Goal: Information Seeking & Learning: Learn about a topic

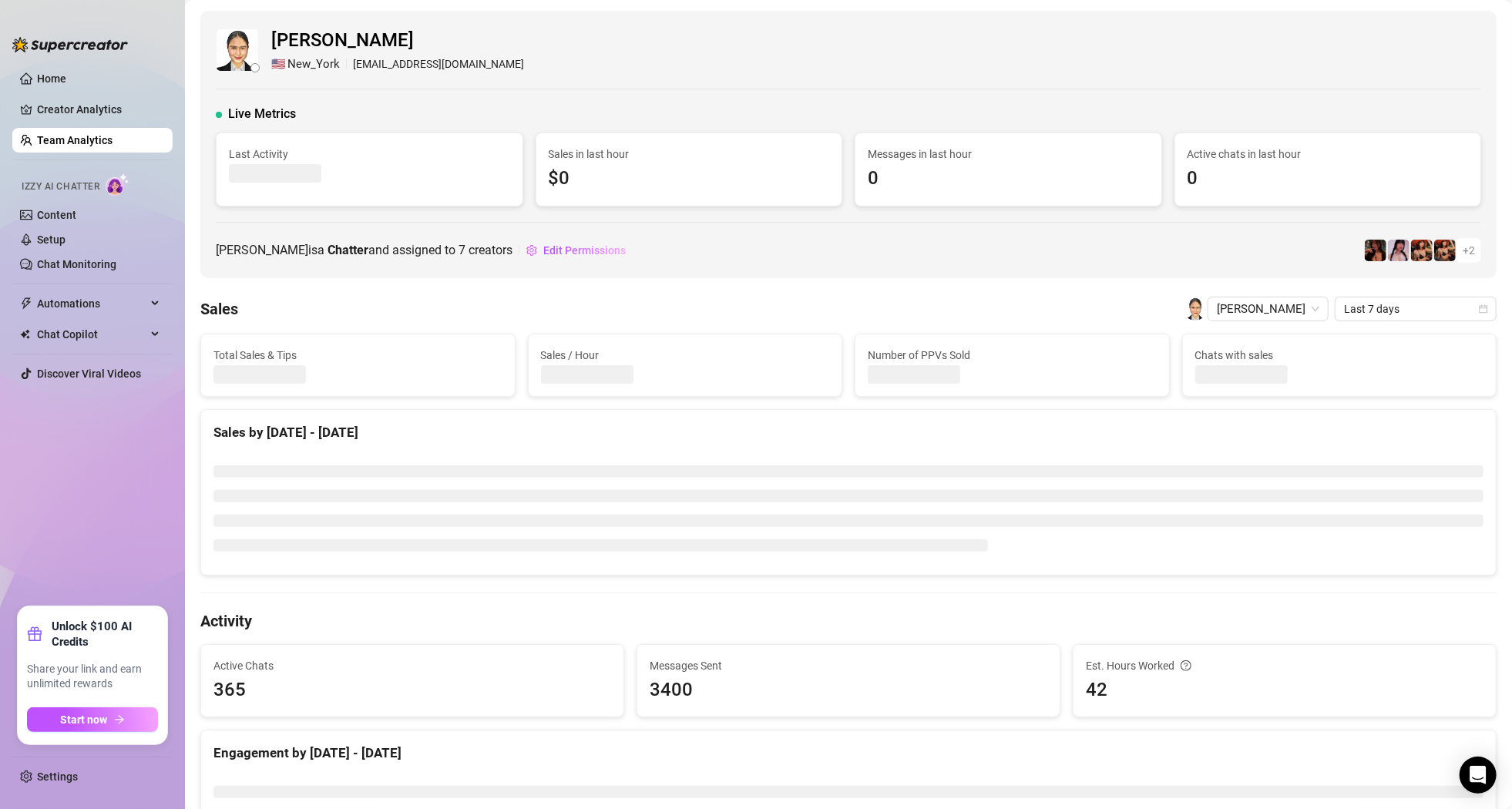
click at [92, 138] on link "Team Analytics" at bounding box center [74, 139] width 75 height 12
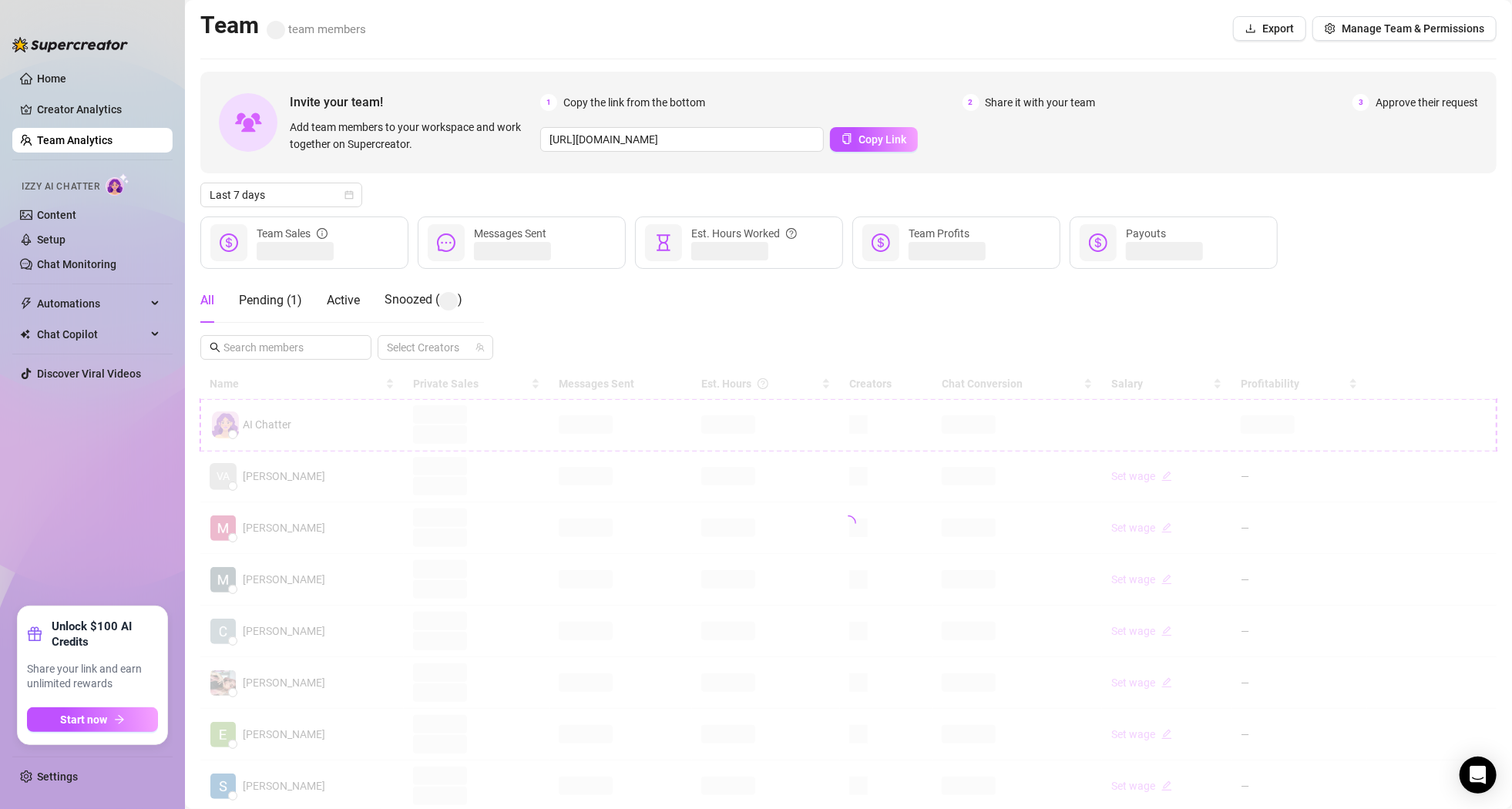
click at [816, 33] on div "Team team members Export Manage Team & Permissions" at bounding box center [849, 28] width 1296 height 35
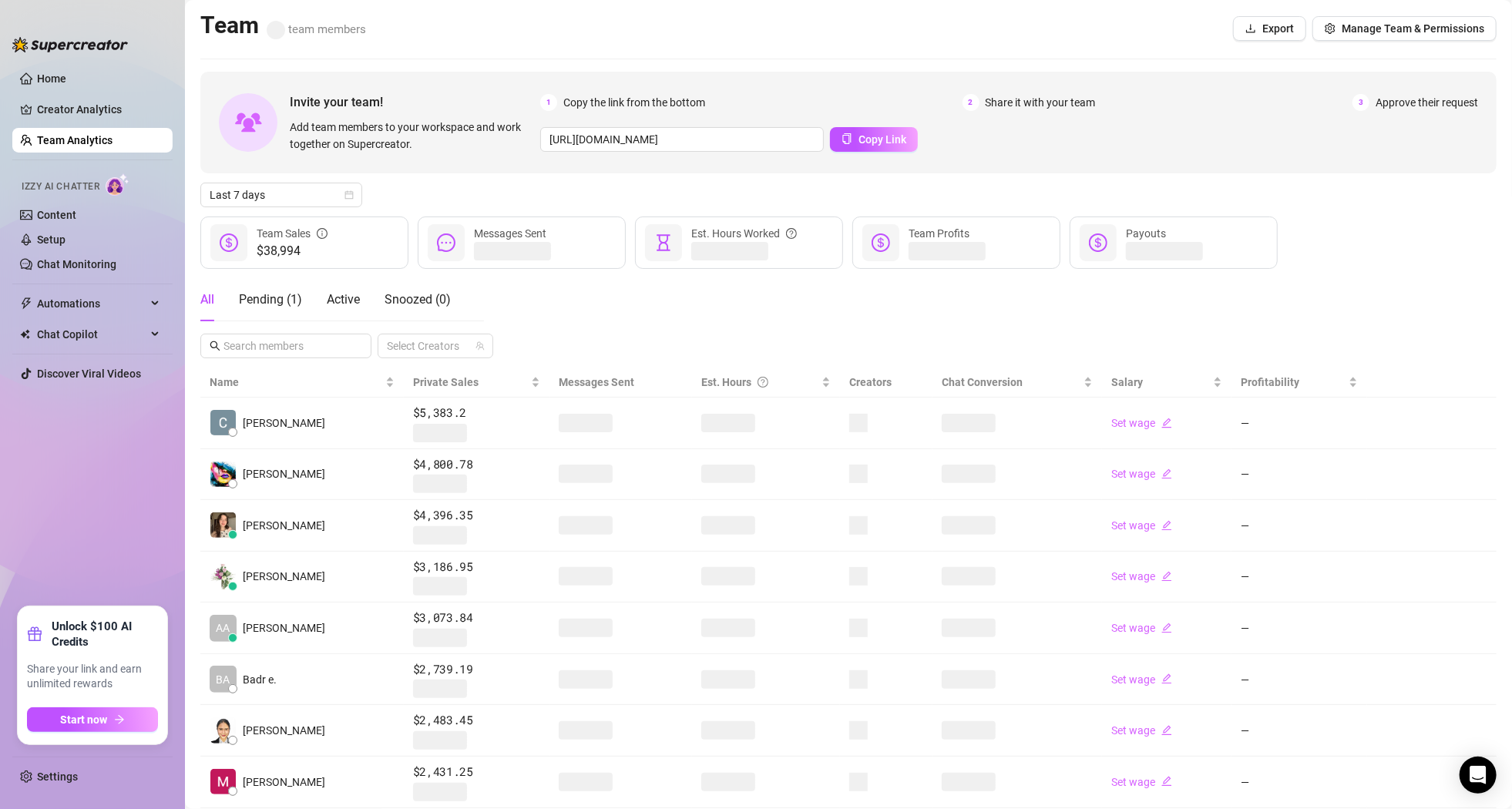
click at [449, 23] on div "Team team members Export Manage Team & Permissions" at bounding box center [849, 28] width 1296 height 35
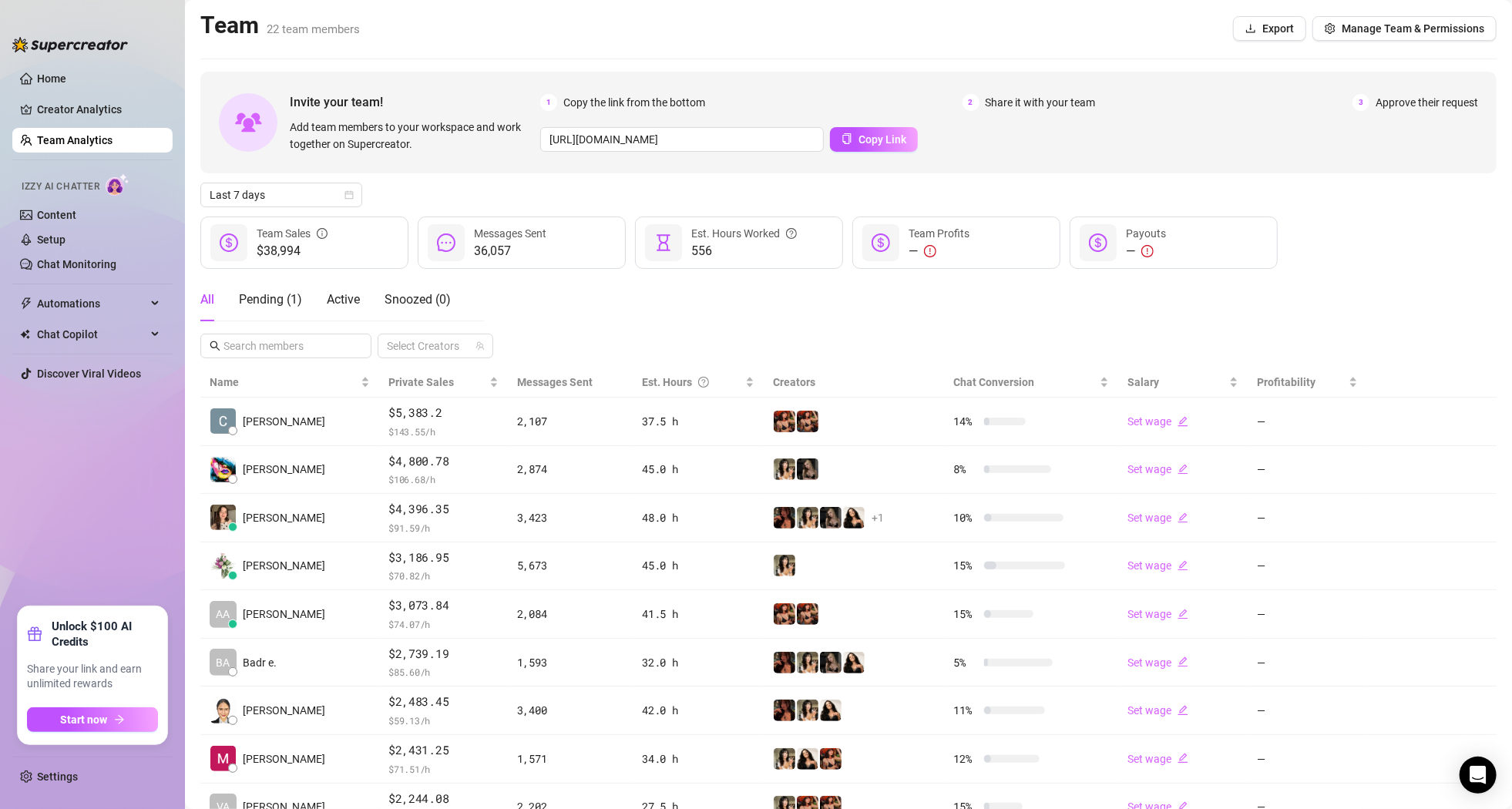
click at [616, 31] on div "Team 22 team members Export Manage Team & Permissions" at bounding box center [849, 28] width 1296 height 35
click at [606, 28] on div "Team 22 team members Export Manage Team & Permissions" at bounding box center [849, 28] width 1296 height 35
click at [451, 39] on div "Team 22 team members Export Manage Team & Permissions" at bounding box center [849, 28] width 1296 height 35
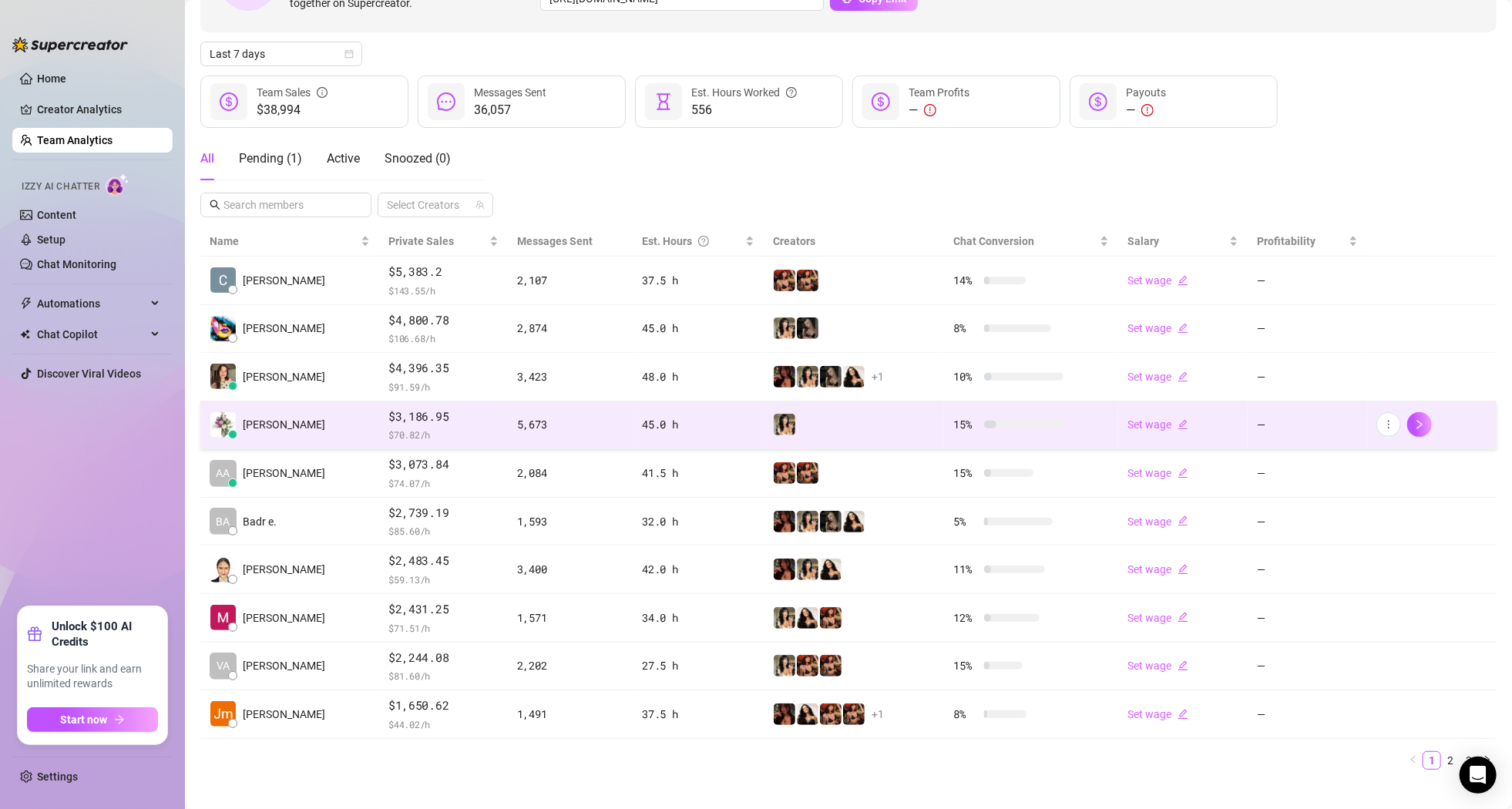
scroll to position [157, 0]
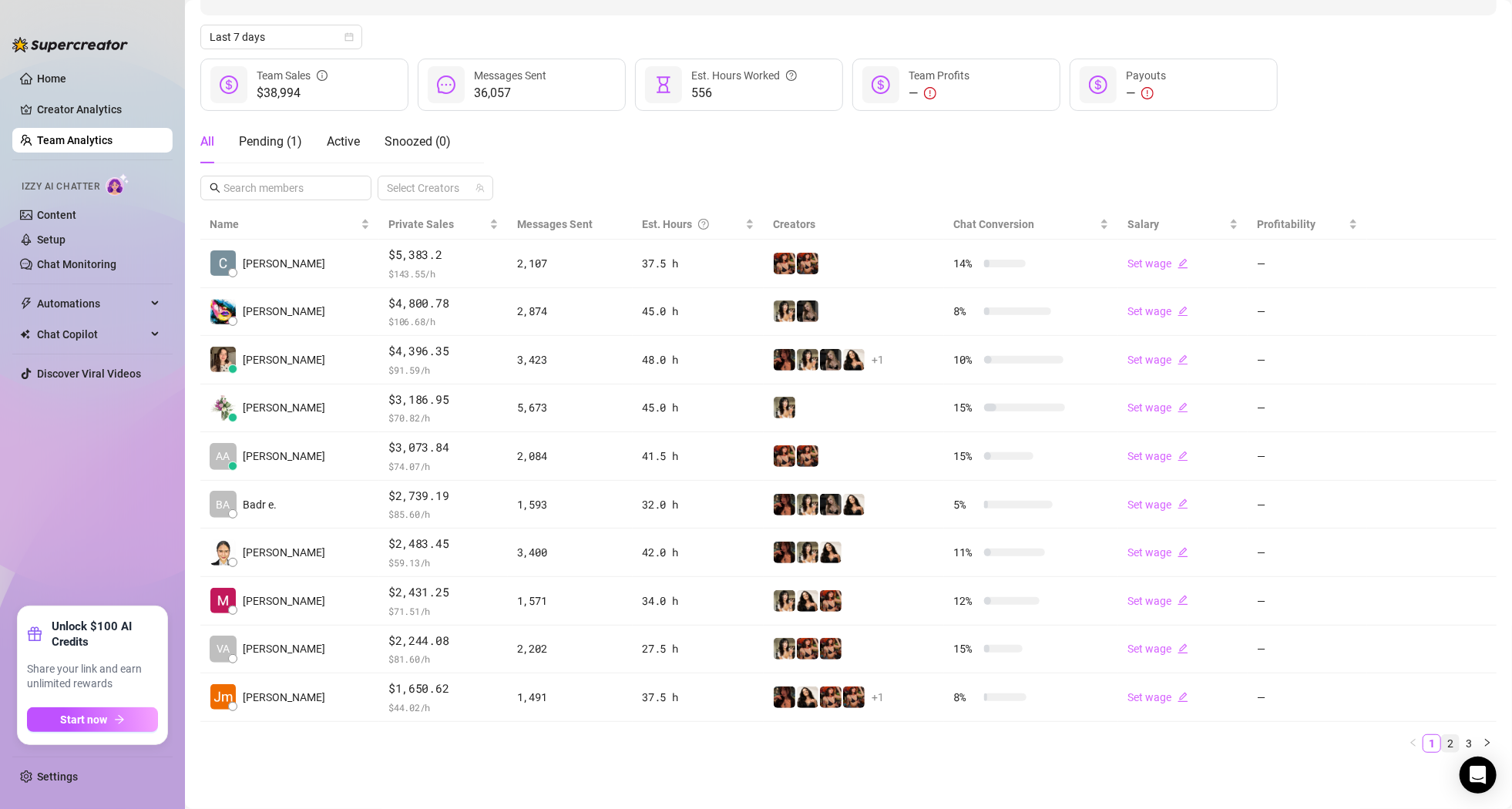
click at [1441, 736] on link "2" at bounding box center [1450, 743] width 17 height 17
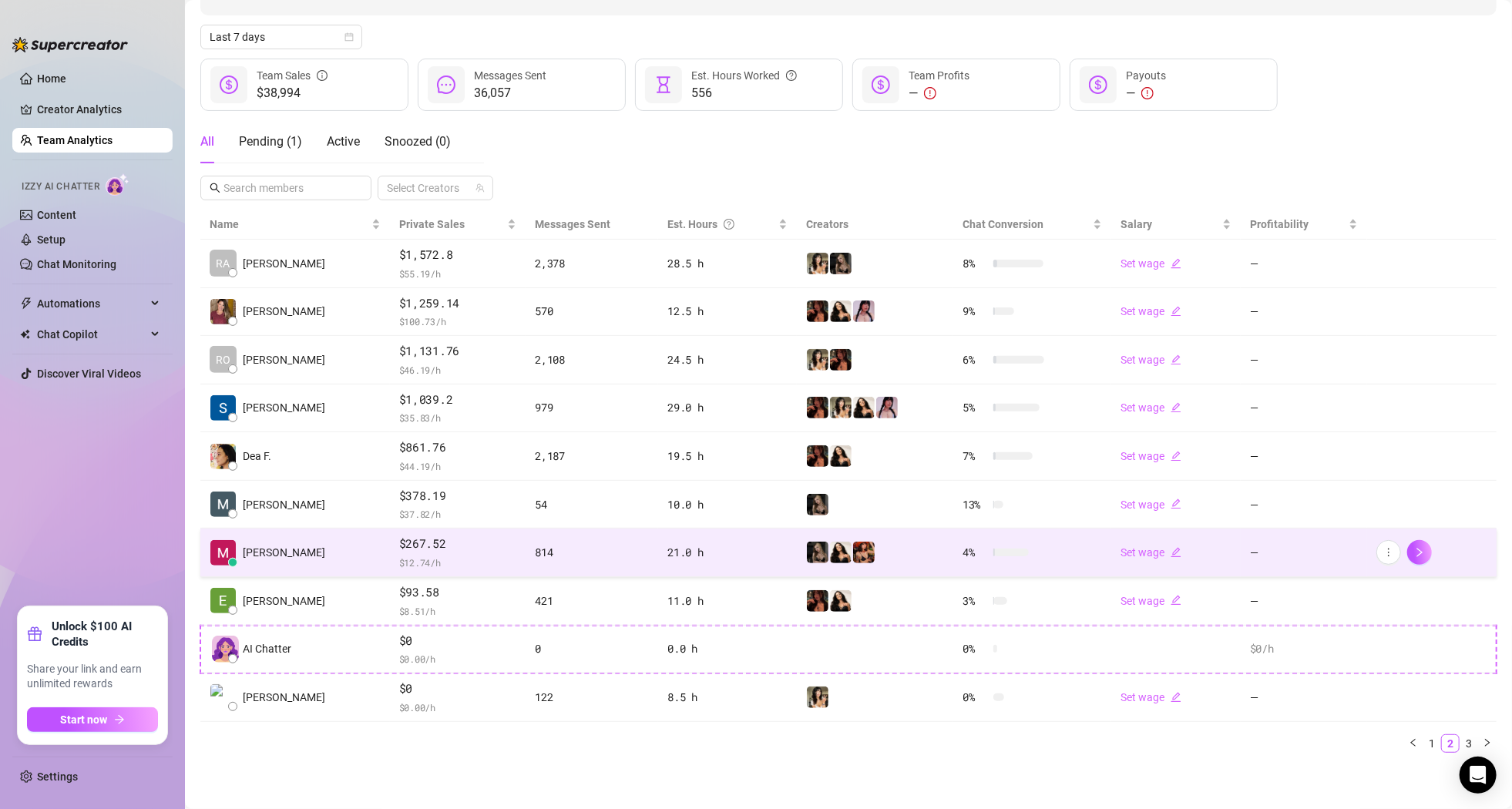
click at [478, 560] on span "$ 12.74 /h" at bounding box center [457, 562] width 117 height 15
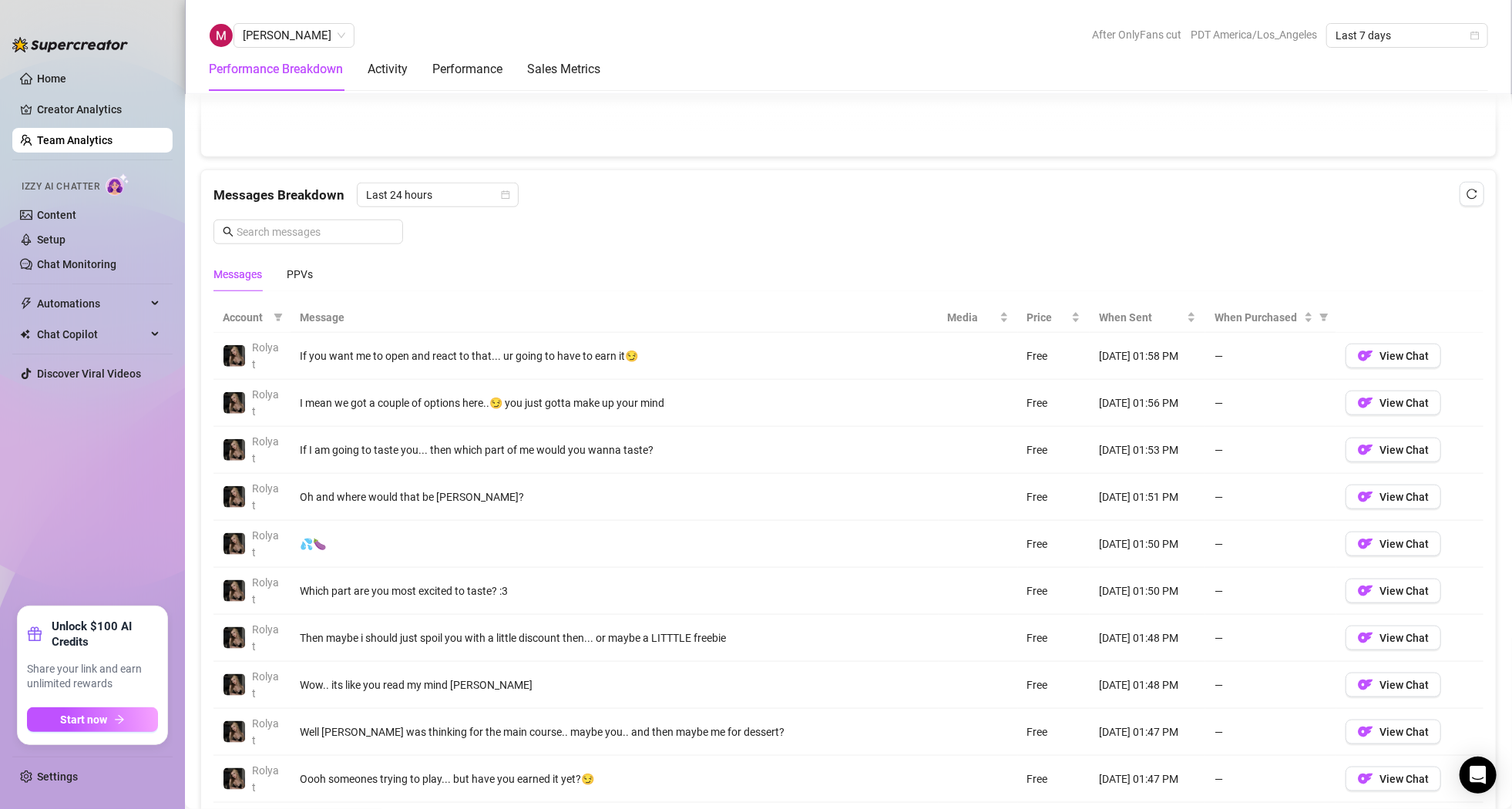
scroll to position [939, 0]
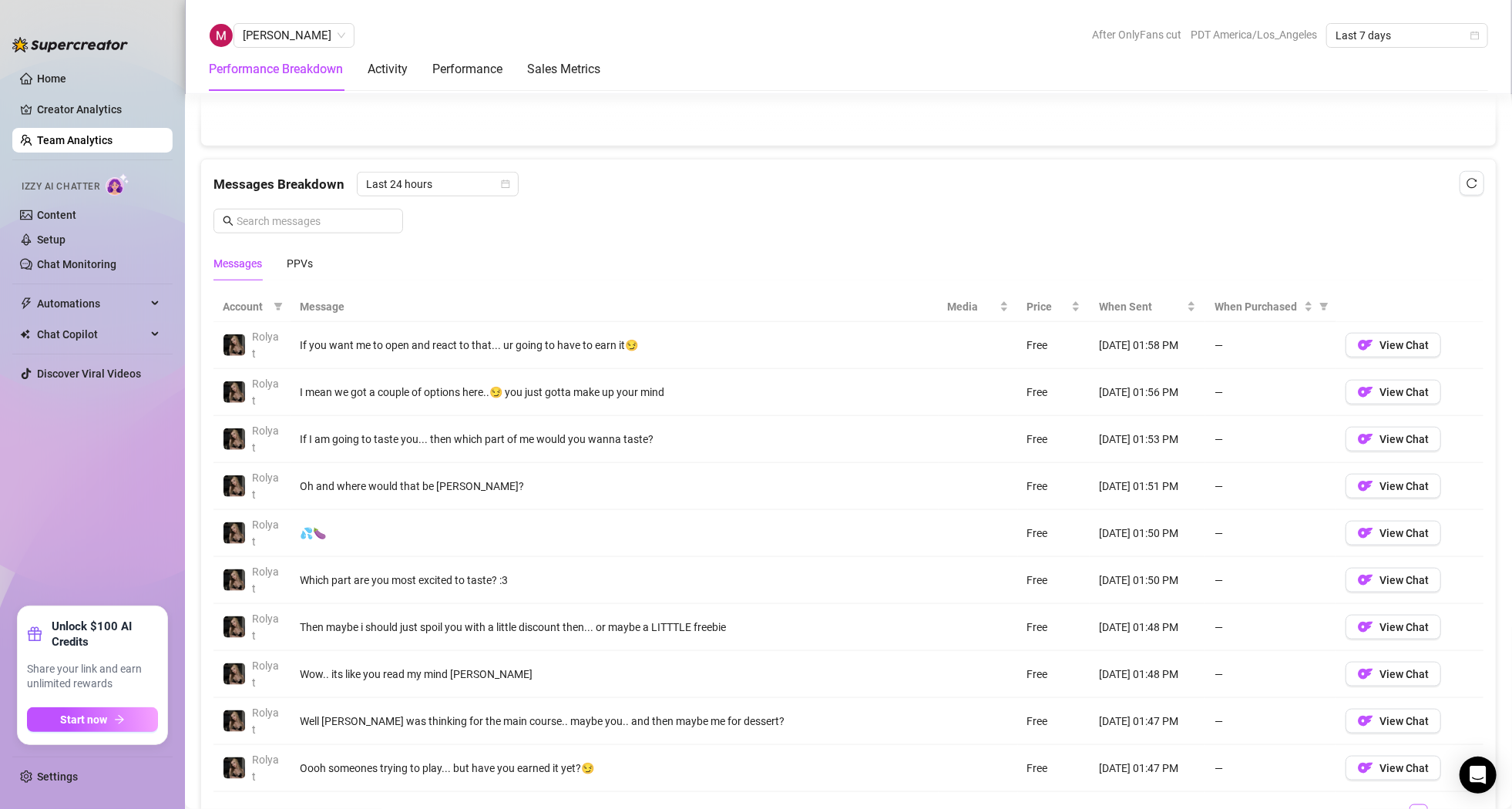
drag, startPoint x: 1116, startPoint y: 345, endPoint x: 1178, endPoint y: 518, distance: 183.8
click at [1178, 518] on tbody "Rolyat If you want me to open and react to that... ur going to have to earn it😏…" at bounding box center [849, 556] width 1270 height 469
click at [906, 438] on td "If I am going to taste you... then which part of me would you wanna taste?" at bounding box center [614, 439] width 648 height 47
click at [1061, 434] on td "Free" at bounding box center [1054, 439] width 73 height 47
drag, startPoint x: 1081, startPoint y: 435, endPoint x: 1174, endPoint y: 484, distance: 105.1
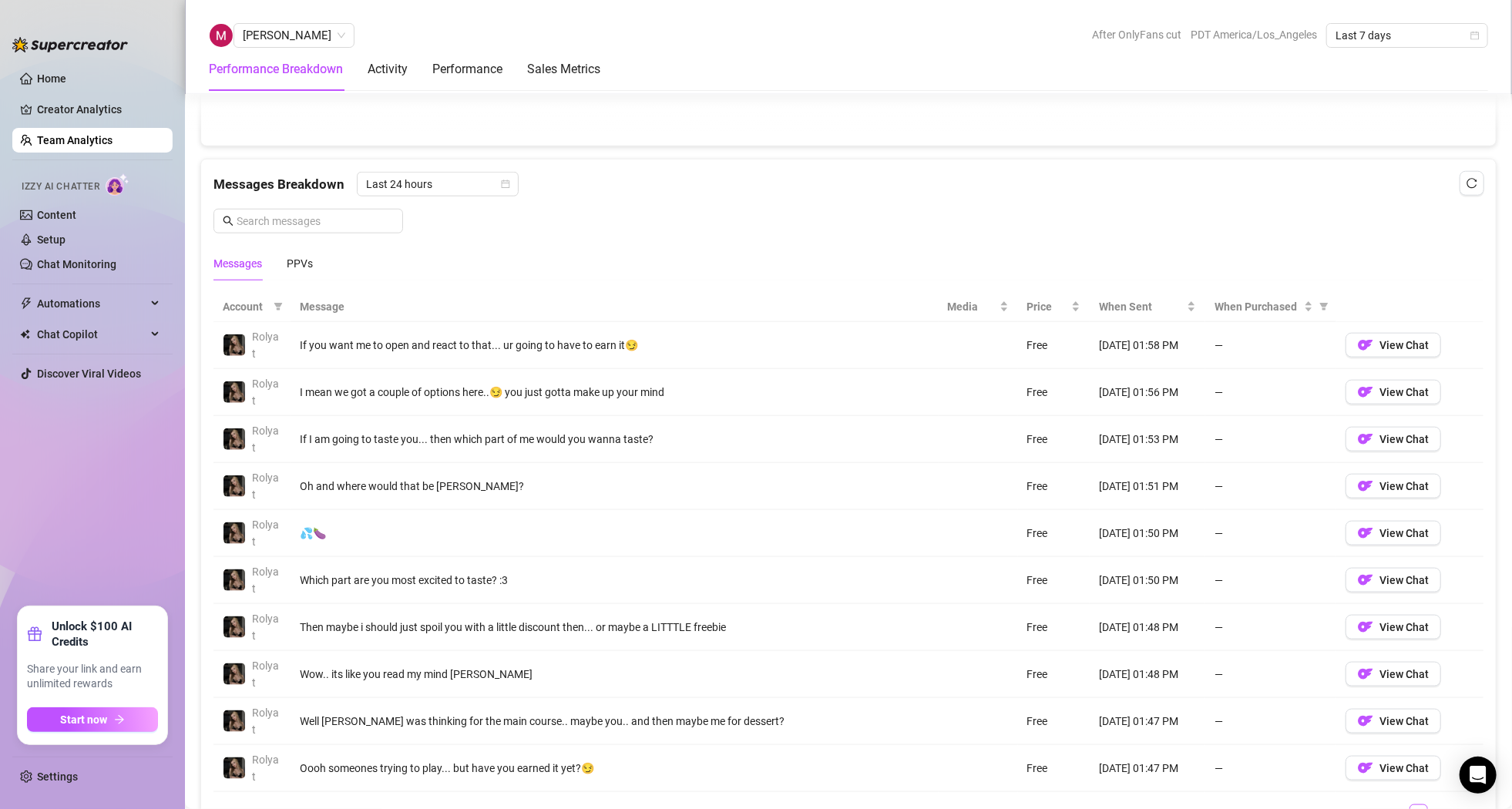
click at [1174, 484] on tbody "Rolyat If you want me to open and react to that... ur going to have to earn it😏…" at bounding box center [849, 556] width 1270 height 469
click at [1243, 421] on td "—" at bounding box center [1270, 439] width 131 height 47
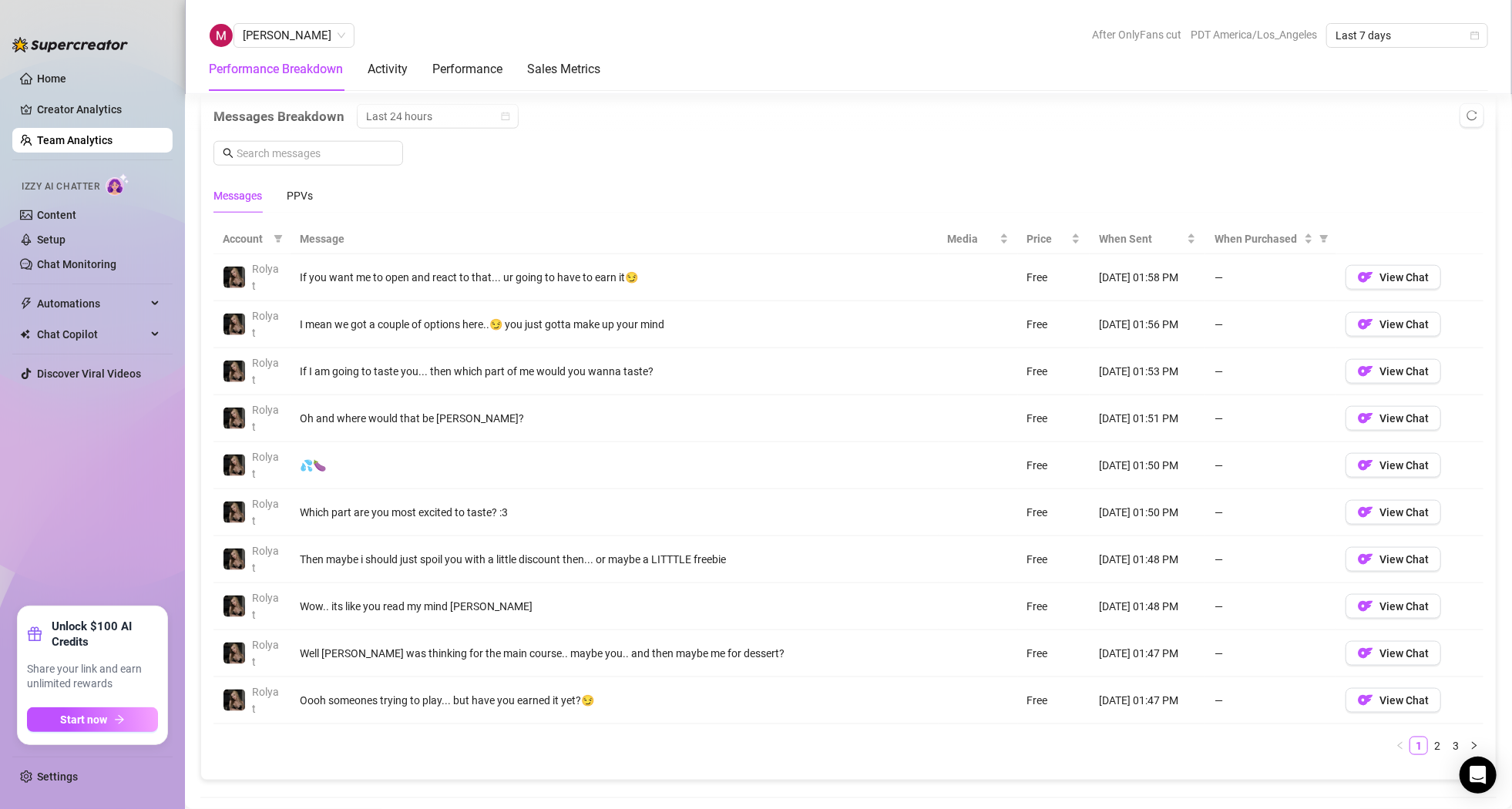
scroll to position [1016, 0]
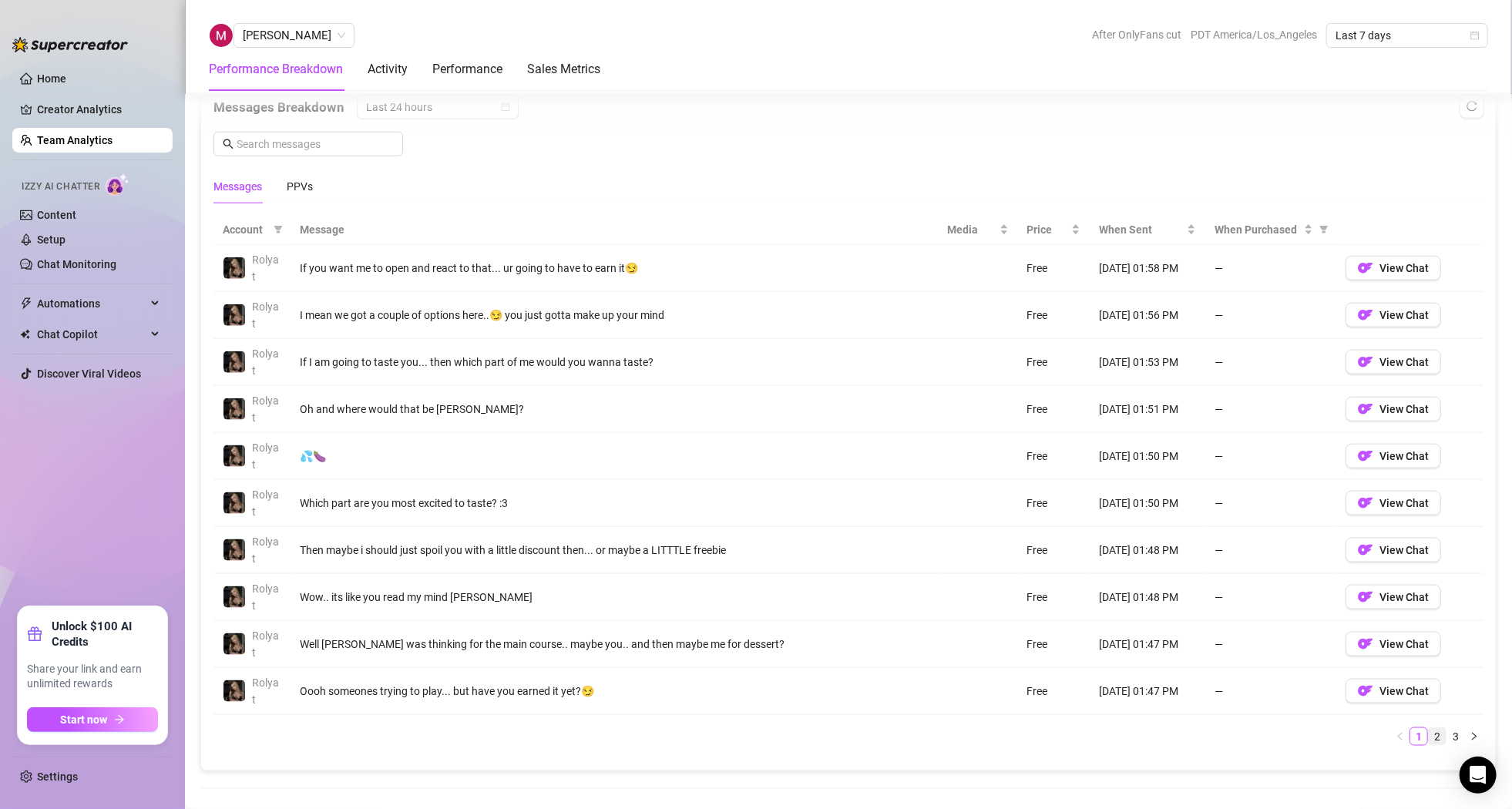
click at [1429, 734] on link "2" at bounding box center [1438, 736] width 17 height 17
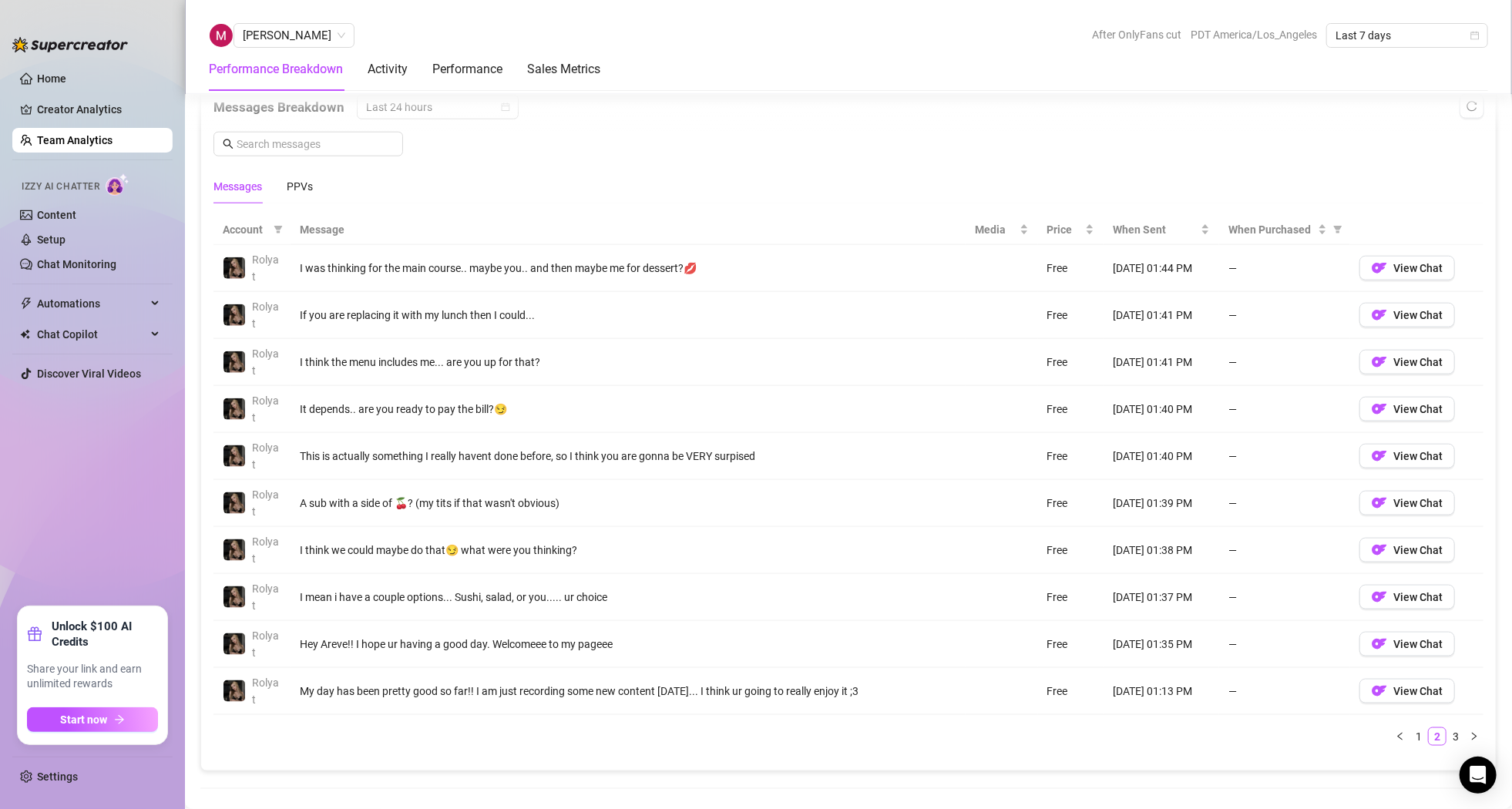
drag, startPoint x: 1190, startPoint y: 508, endPoint x: 1140, endPoint y: 395, distance: 123.6
click at [1140, 395] on tbody "Rolyat I was thinking for the main course.. maybe you.. and then maybe me for d…" at bounding box center [849, 480] width 1270 height 469
click at [1189, 412] on td "[DATE] 01:40 PM" at bounding box center [1161, 408] width 116 height 47
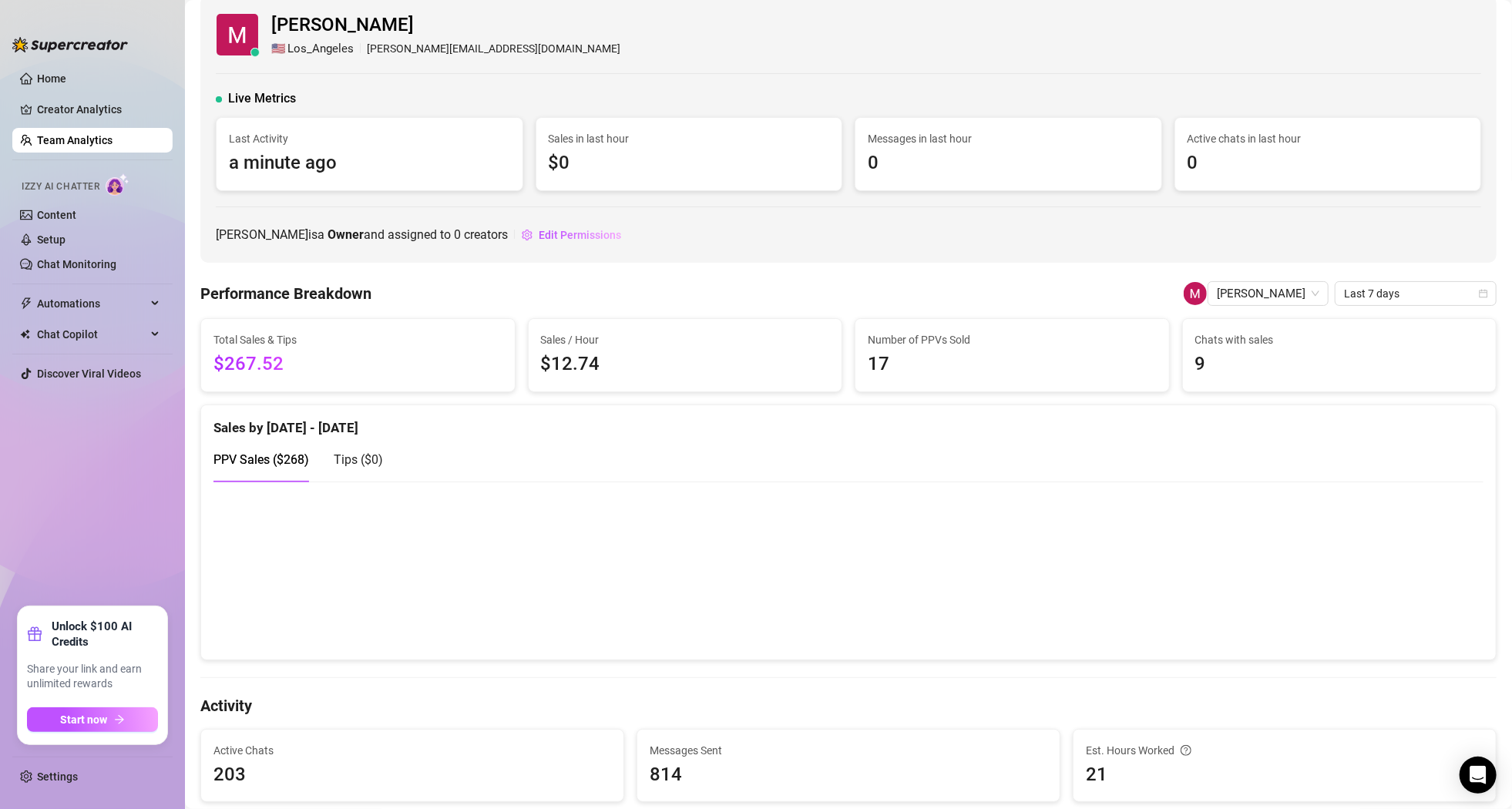
scroll to position [0, 0]
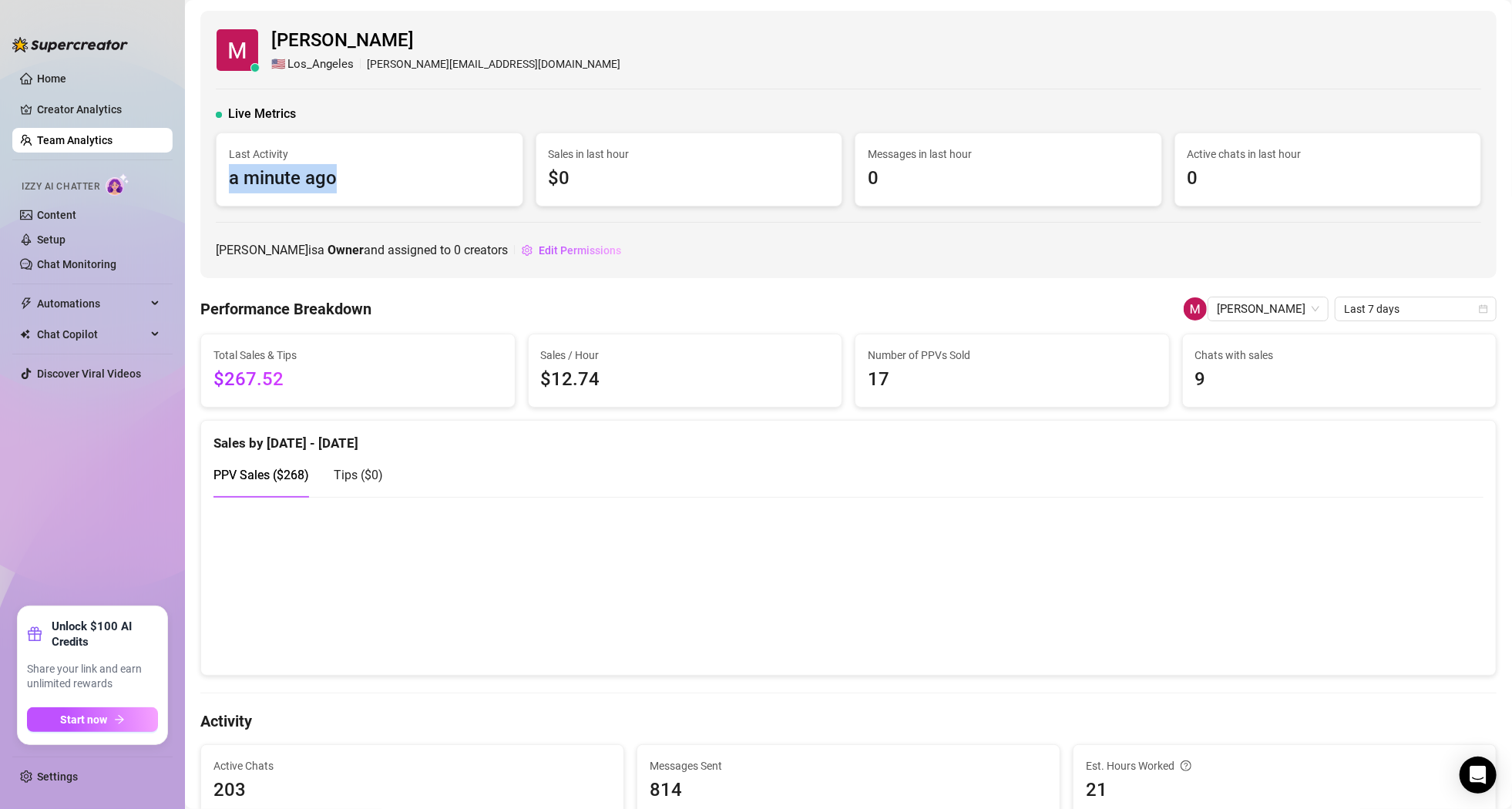
drag, startPoint x: 334, startPoint y: 179, endPoint x: 216, endPoint y: 185, distance: 118.2
click at [217, 185] on div "Last Activity a minute ago" at bounding box center [369, 170] width 305 height 73
click at [353, 172] on span "a minute ago" at bounding box center [369, 178] width 282 height 30
drag, startPoint x: 226, startPoint y: 181, endPoint x: 350, endPoint y: 178, distance: 124.0
click at [350, 178] on div "Last Activity a minute ago" at bounding box center [369, 170] width 305 height 73
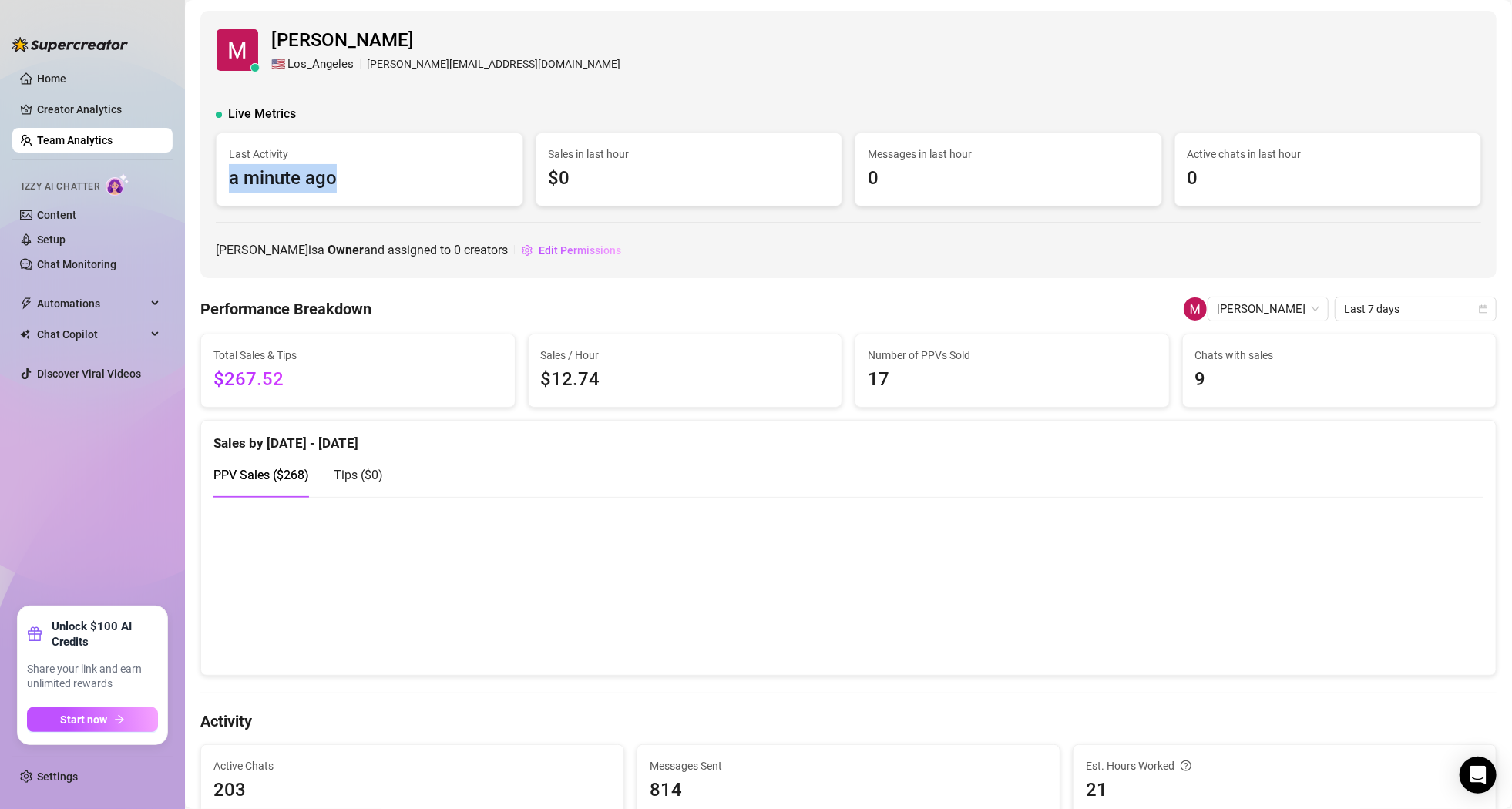
click at [369, 177] on span "a minute ago" at bounding box center [369, 178] width 282 height 30
click at [366, 177] on span "a minute ago" at bounding box center [369, 178] width 282 height 30
click at [701, 241] on div "[PERSON_NAME] is a Owner and assigned to 0 creators Edit Permissions" at bounding box center [849, 250] width 1266 height 25
click at [689, 257] on div "[PERSON_NAME] is a Owner and assigned to 0 creators Edit Permissions" at bounding box center [849, 250] width 1266 height 25
